Goal: Information Seeking & Learning: Learn about a topic

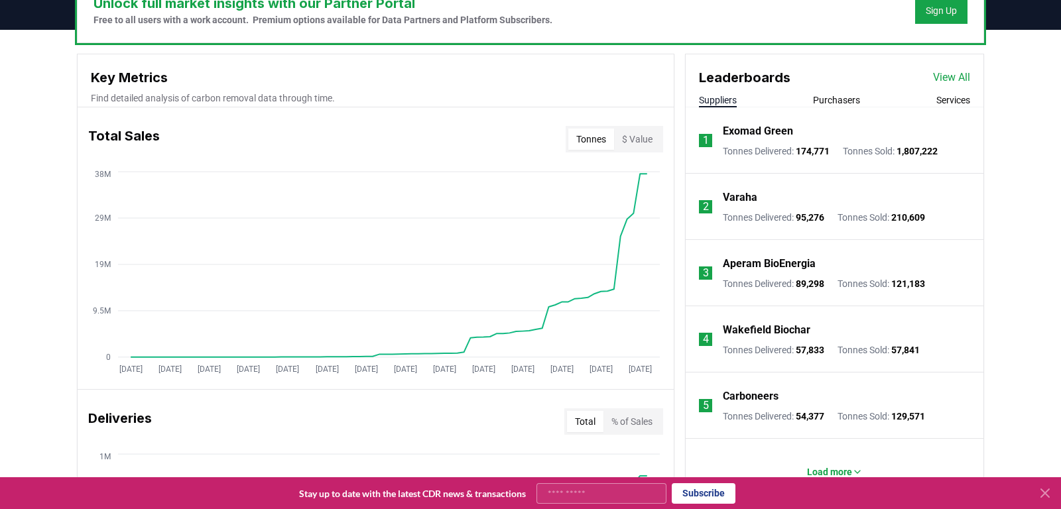
scroll to position [463, 0]
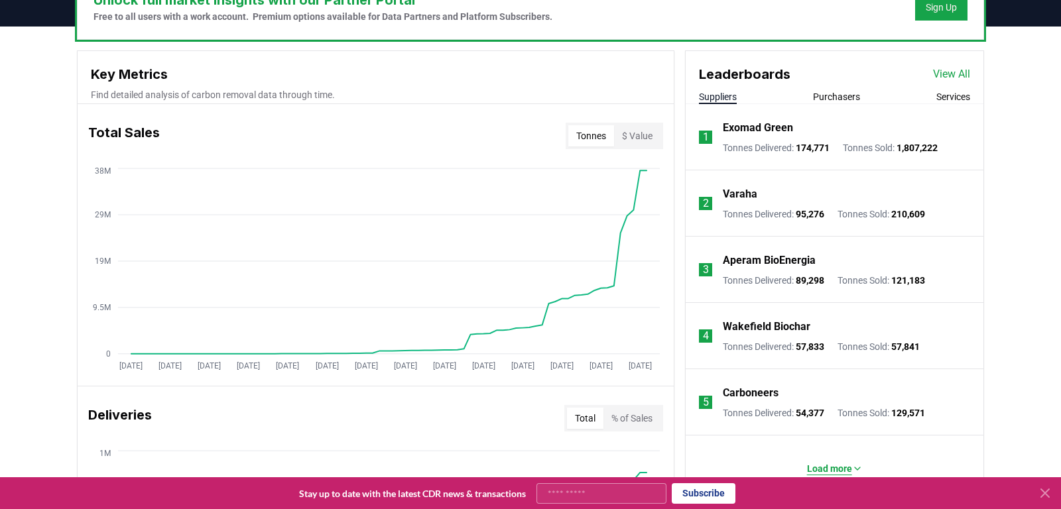
click at [817, 462] on p "Load more" at bounding box center [829, 468] width 45 height 13
click at [953, 66] on link "View All" at bounding box center [951, 74] width 37 height 16
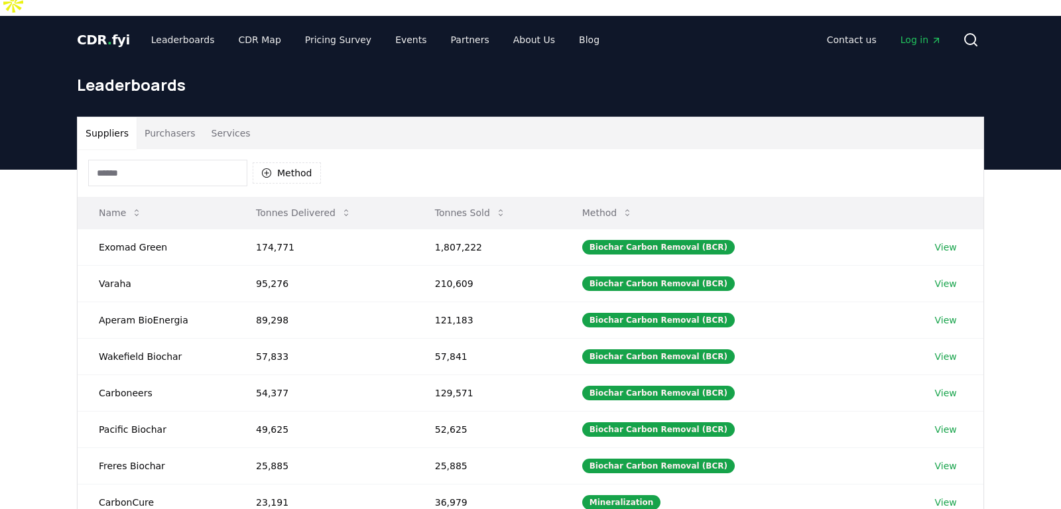
scroll to position [12, 0]
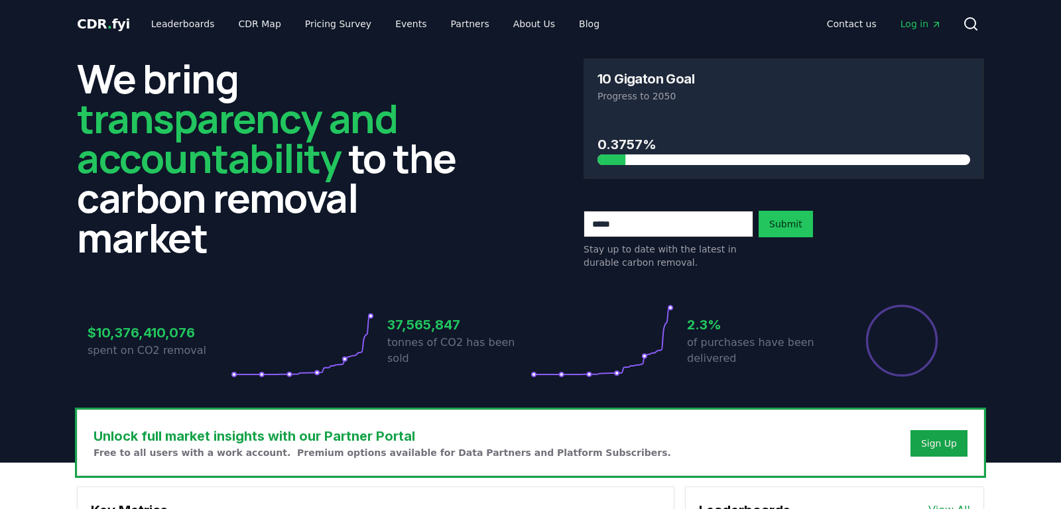
scroll to position [463, 0]
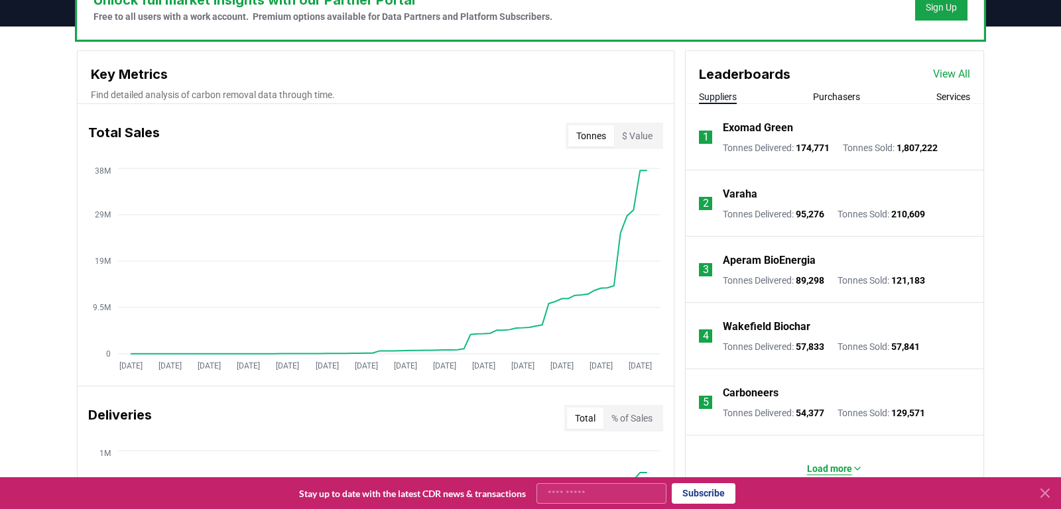
click at [829, 462] on p "Load more" at bounding box center [829, 468] width 45 height 13
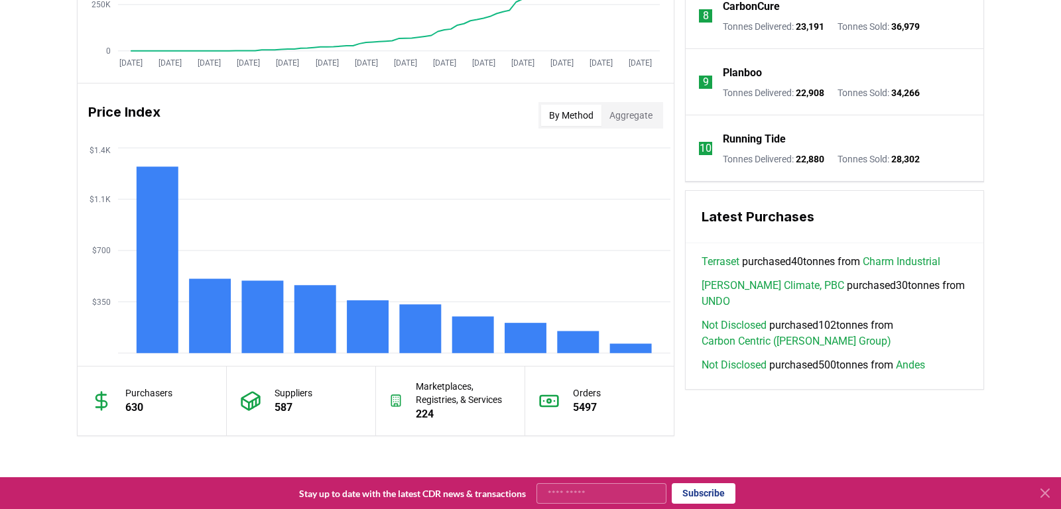
scroll to position [1056, 0]
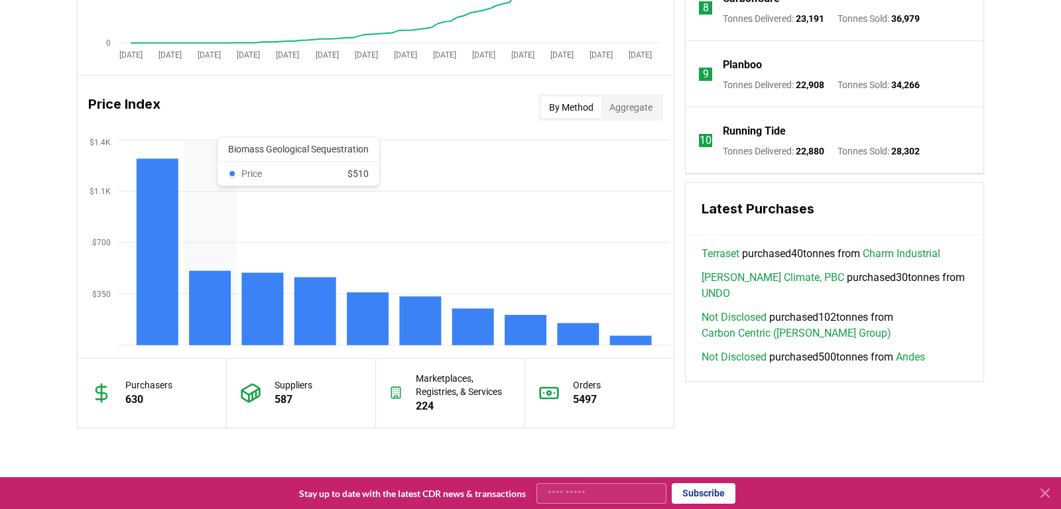
click at [222, 271] on rect at bounding box center [210, 308] width 42 height 74
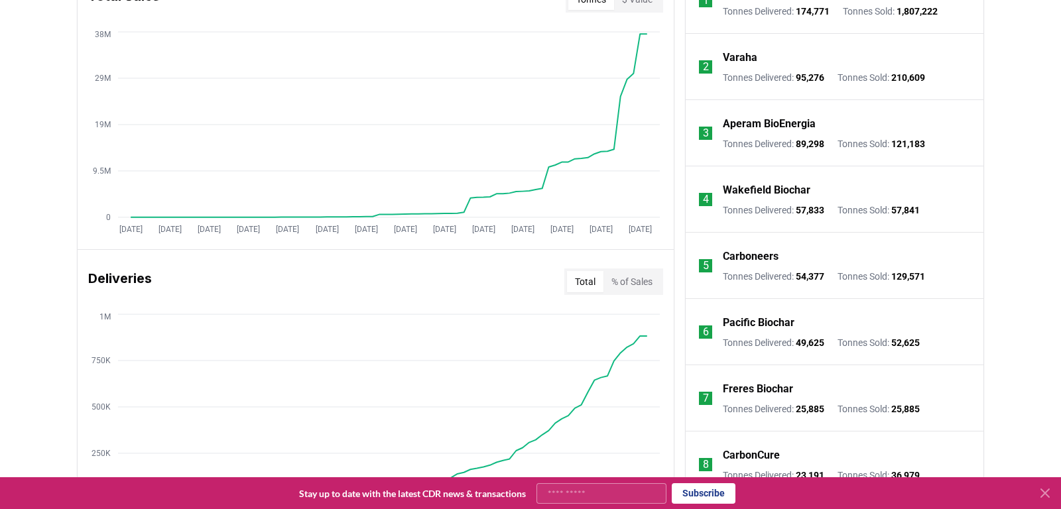
scroll to position [599, 0]
click at [753, 50] on p "Varaha" at bounding box center [740, 58] width 34 height 16
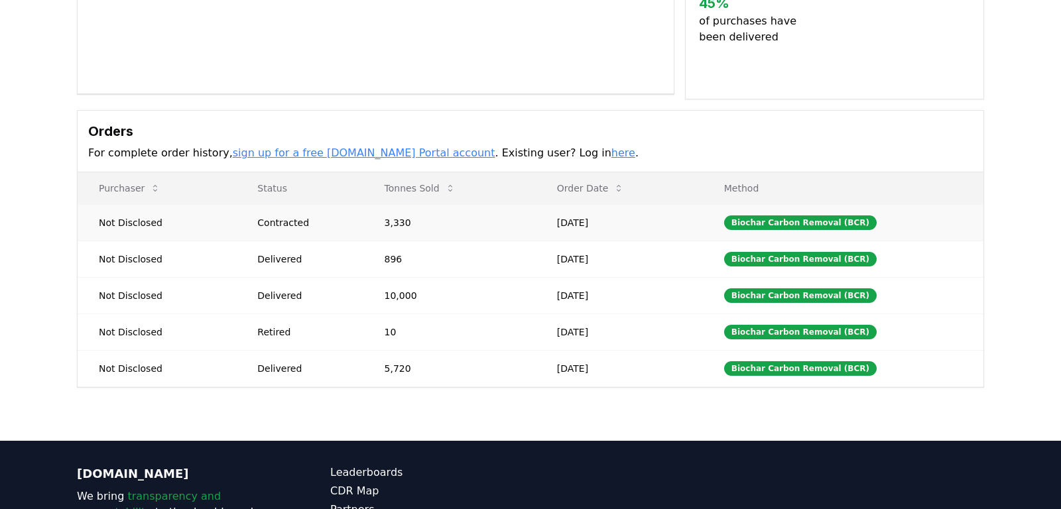
scroll to position [334, 0]
